Goal: Transaction & Acquisition: Download file/media

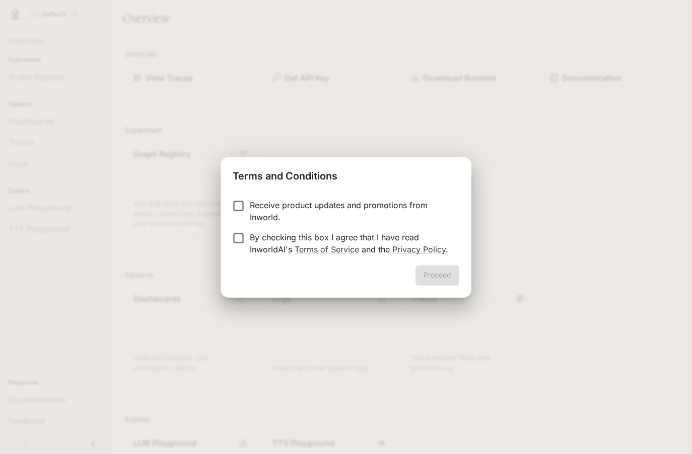
click at [319, 200] on p "Receive product updates and promotions from Inworld." at bounding box center [350, 211] width 201 height 24
click at [323, 201] on p "Receive product updates and promotions from Inworld." at bounding box center [350, 211] width 201 height 24
click at [358, 242] on p "By checking this box I agree that I have read InworldAI's Terms of Service and …" at bounding box center [350, 244] width 201 height 24
click at [441, 266] on button "Proceed" at bounding box center [437, 276] width 44 height 20
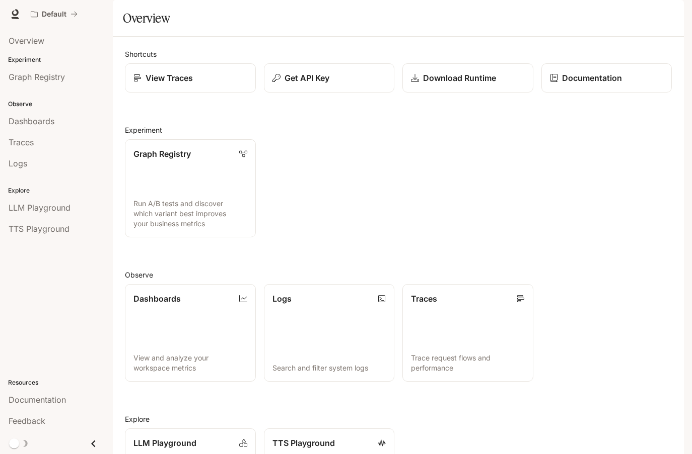
drag, startPoint x: 684, startPoint y: 106, endPoint x: 687, endPoint y: 161, distance: 54.9
click at [687, 161] on div "Skip to main content Default Documentation Documentation Portal Overview Experi…" at bounding box center [346, 227] width 692 height 454
click at [510, 93] on link "Download Runtime" at bounding box center [468, 78] width 132 height 30
